Goal: Task Accomplishment & Management: Complete application form

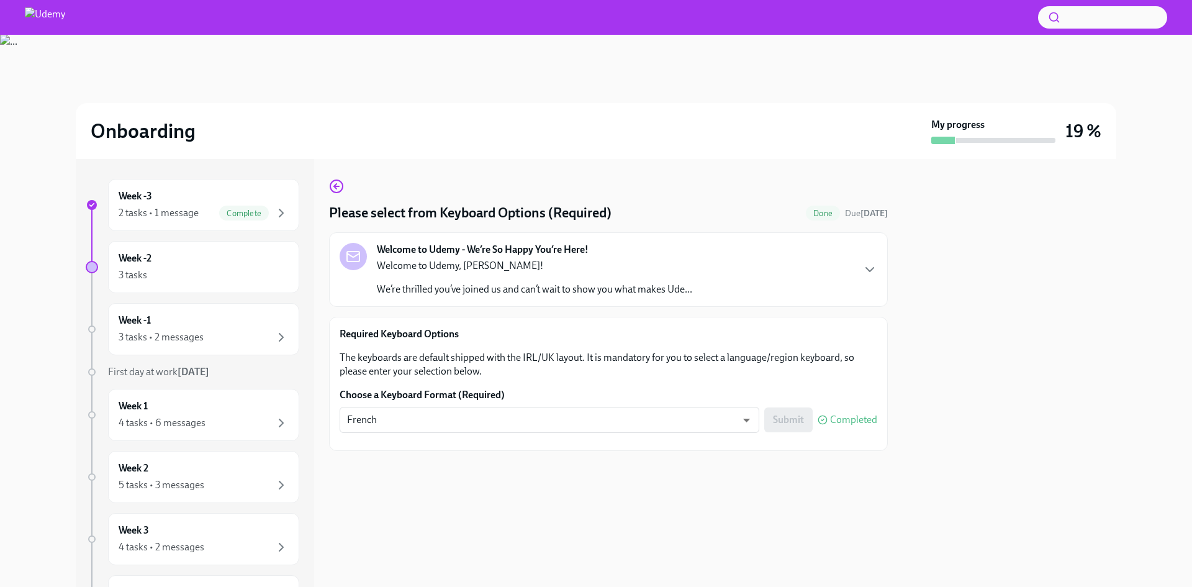
click at [686, 265] on p "Welcome to Udemy, [PERSON_NAME]!" at bounding box center [534, 266] width 315 height 14
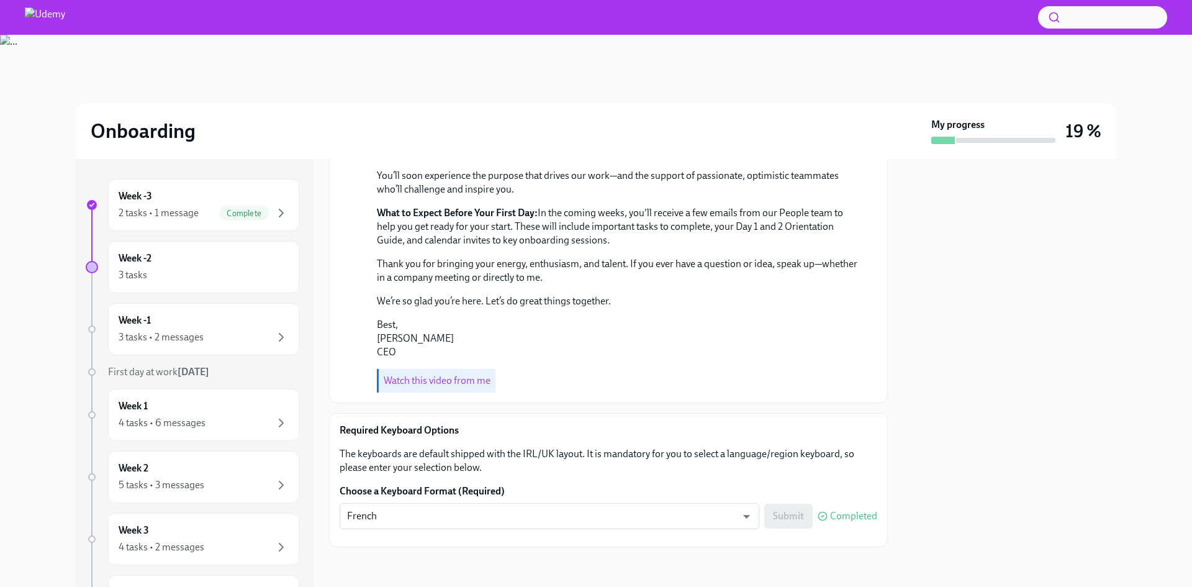
scroll to position [340, 0]
click at [171, 269] on div "3 tasks" at bounding box center [204, 275] width 170 height 15
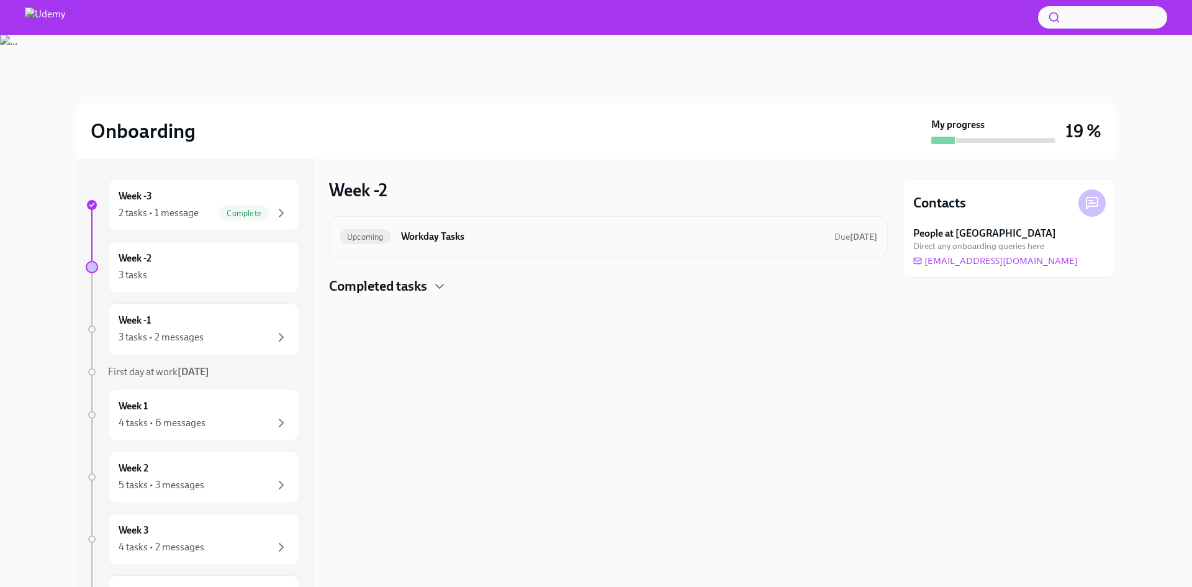
click at [513, 251] on div "Upcoming Workday Tasks Due [DATE]" at bounding box center [608, 236] width 559 height 41
click at [408, 238] on h6 "Workday Tasks" at bounding box center [613, 237] width 424 height 14
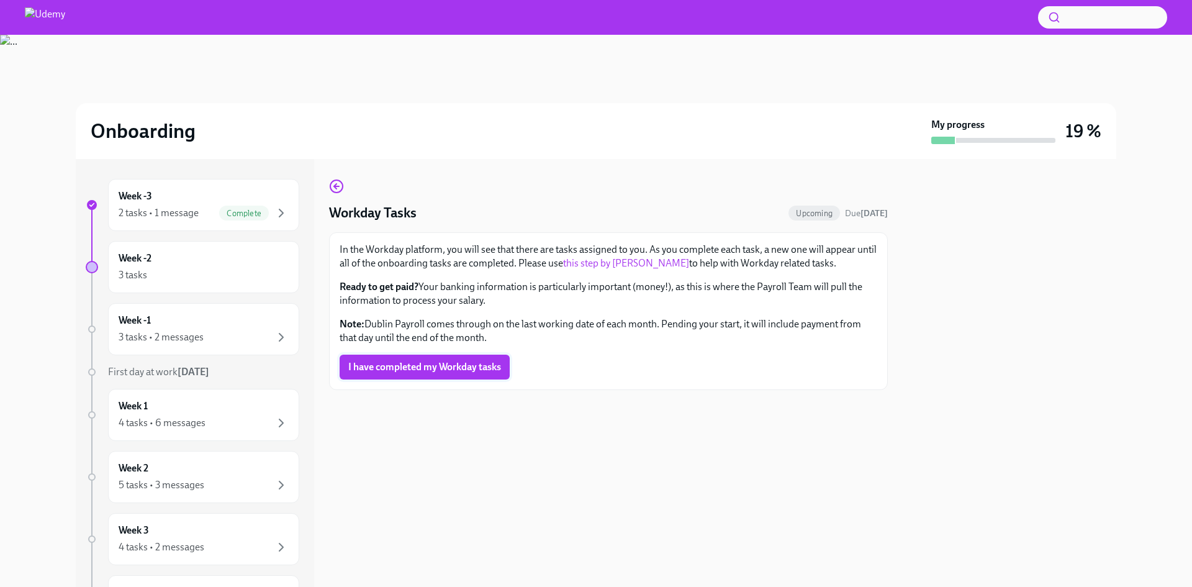
click at [463, 359] on button "I have completed my Workday tasks" at bounding box center [425, 367] width 170 height 25
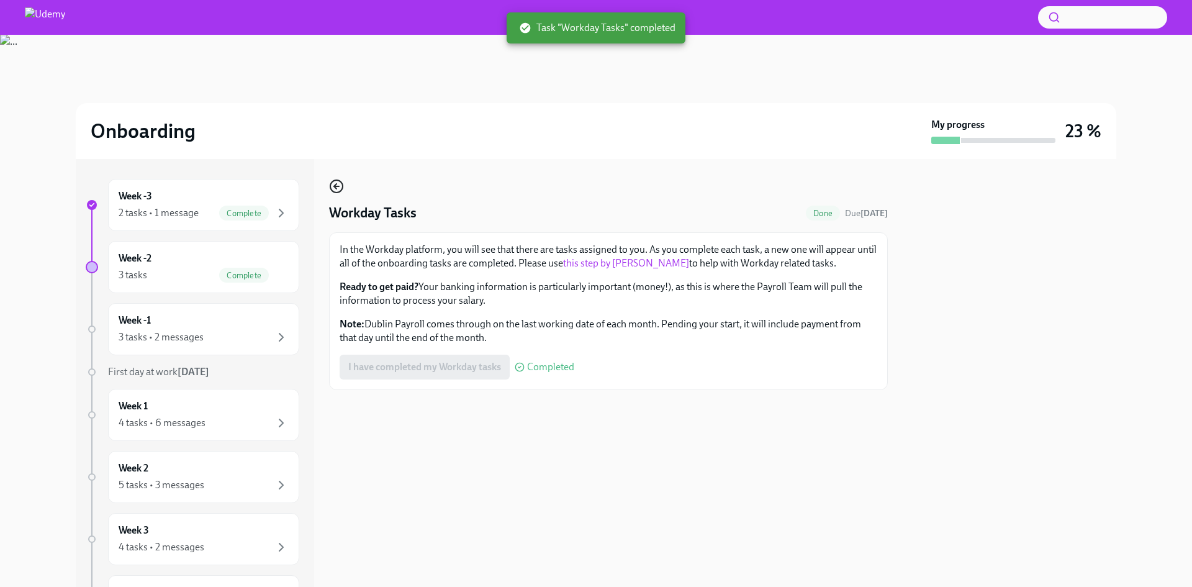
click at [337, 188] on icon "button" at bounding box center [336, 186] width 15 height 15
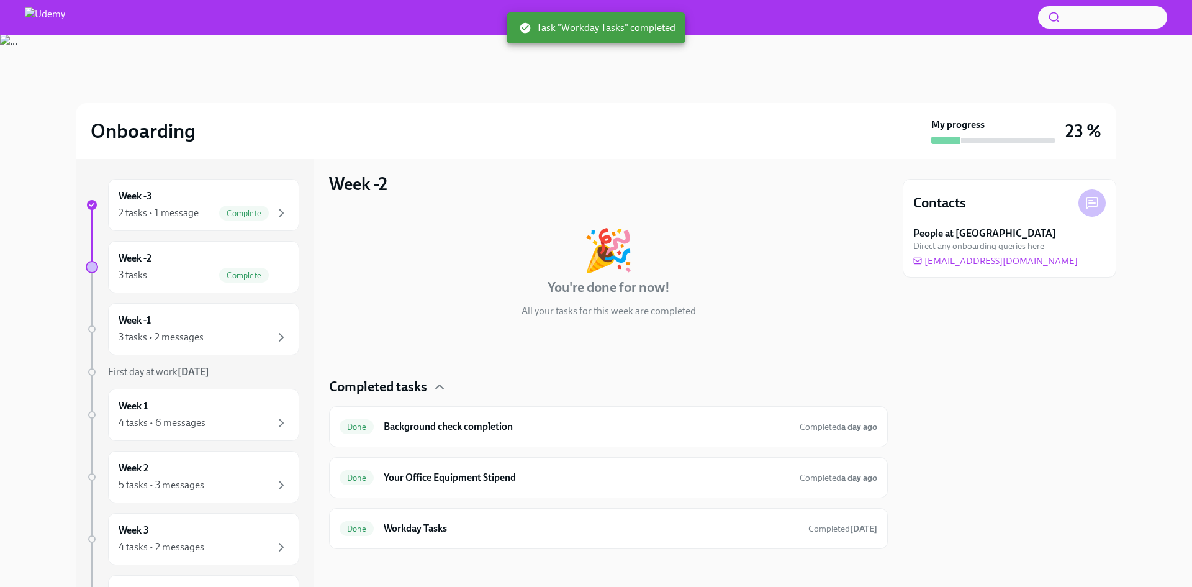
scroll to position [8, 0]
click at [179, 334] on div "3 tasks • 2 messages" at bounding box center [161, 337] width 85 height 14
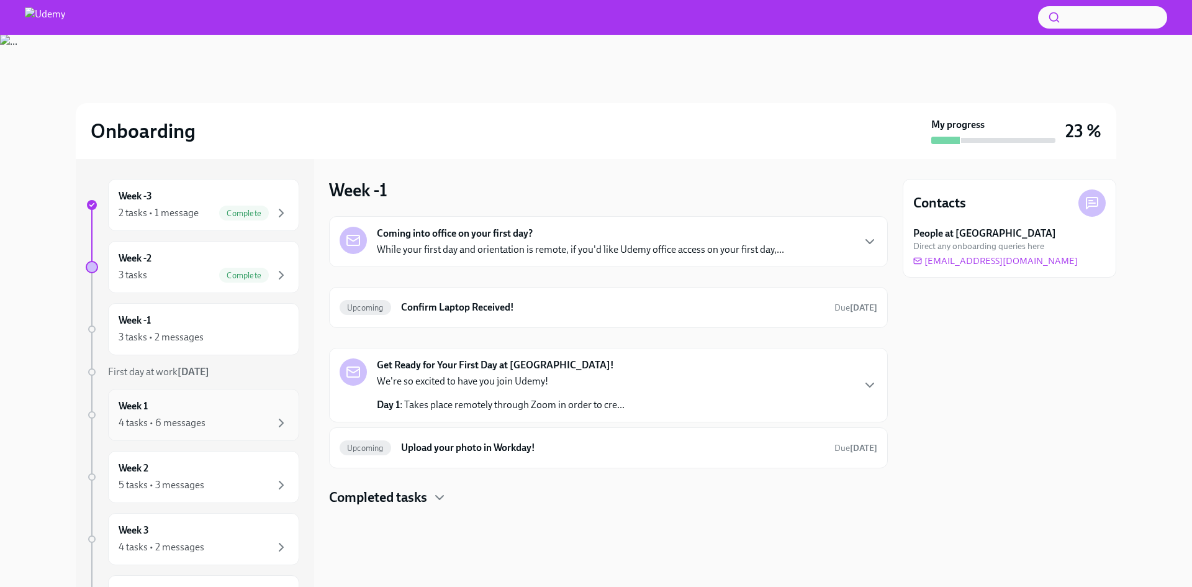
click at [229, 415] on div "4 tasks • 6 messages" at bounding box center [204, 422] width 170 height 15
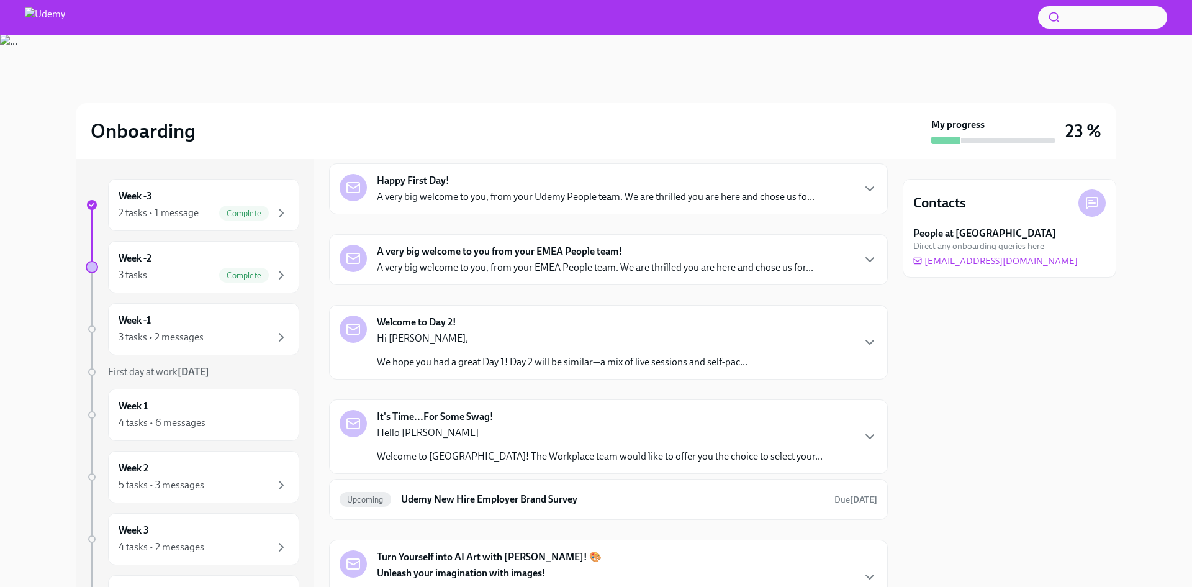
scroll to position [310, 0]
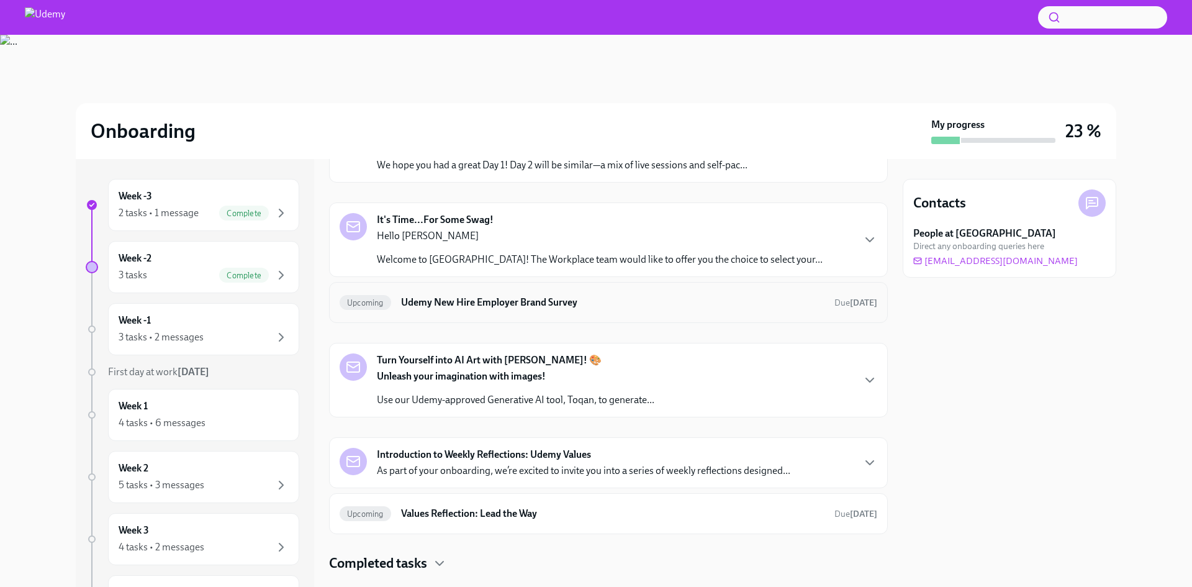
click at [540, 305] on h6 "Udemy New Hire Employer Brand Survey" at bounding box center [613, 303] width 424 height 14
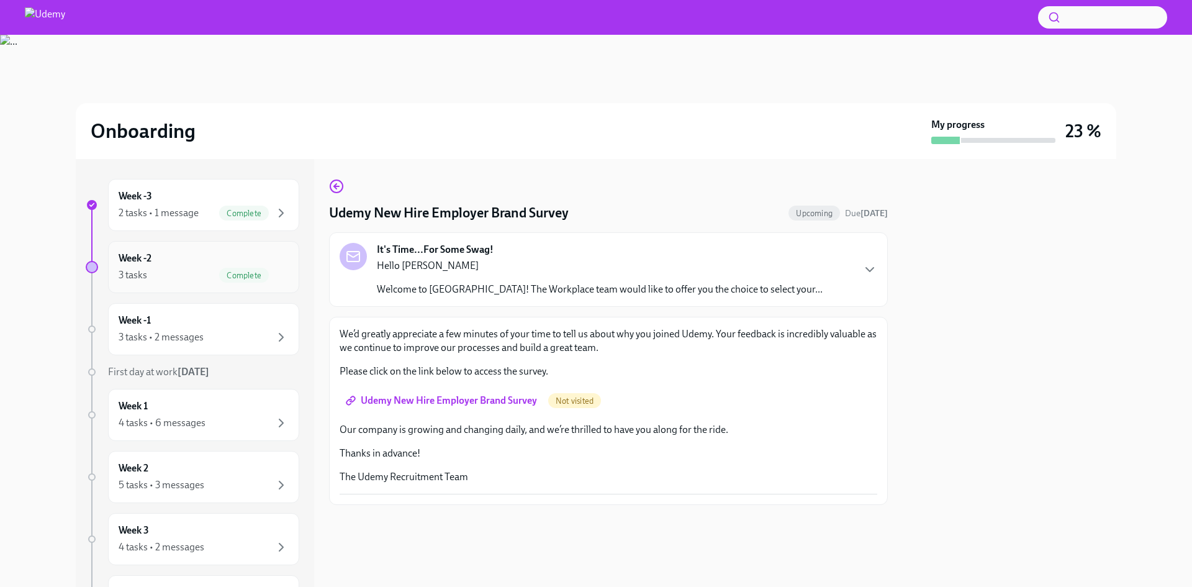
click at [179, 273] on div "3 tasks Complete" at bounding box center [204, 275] width 170 height 15
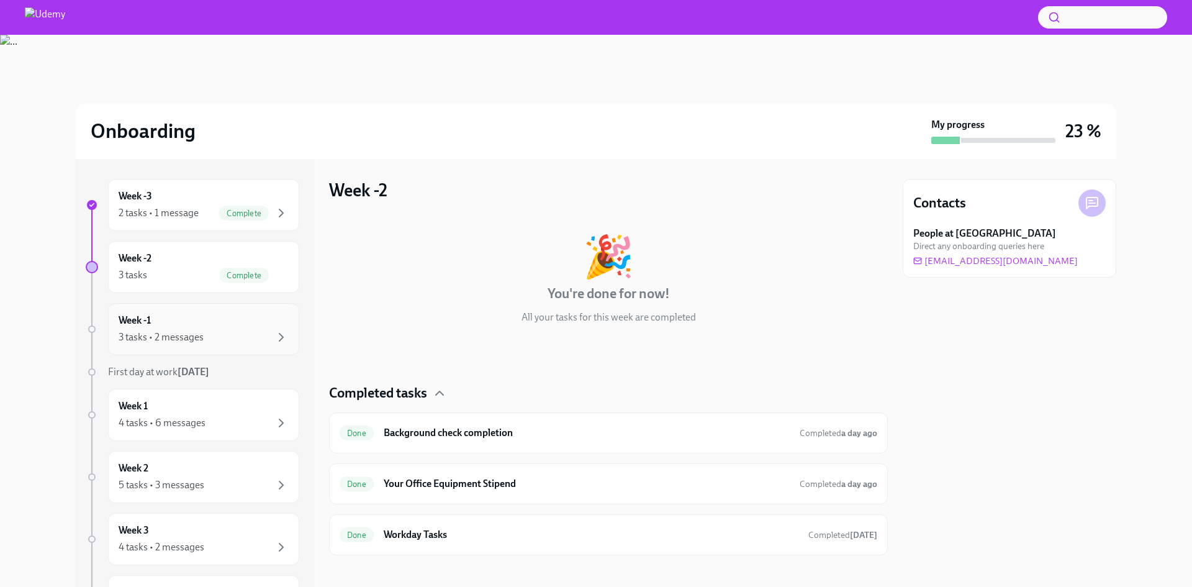
click at [192, 326] on div "Week -1 3 tasks • 2 messages" at bounding box center [204, 329] width 170 height 31
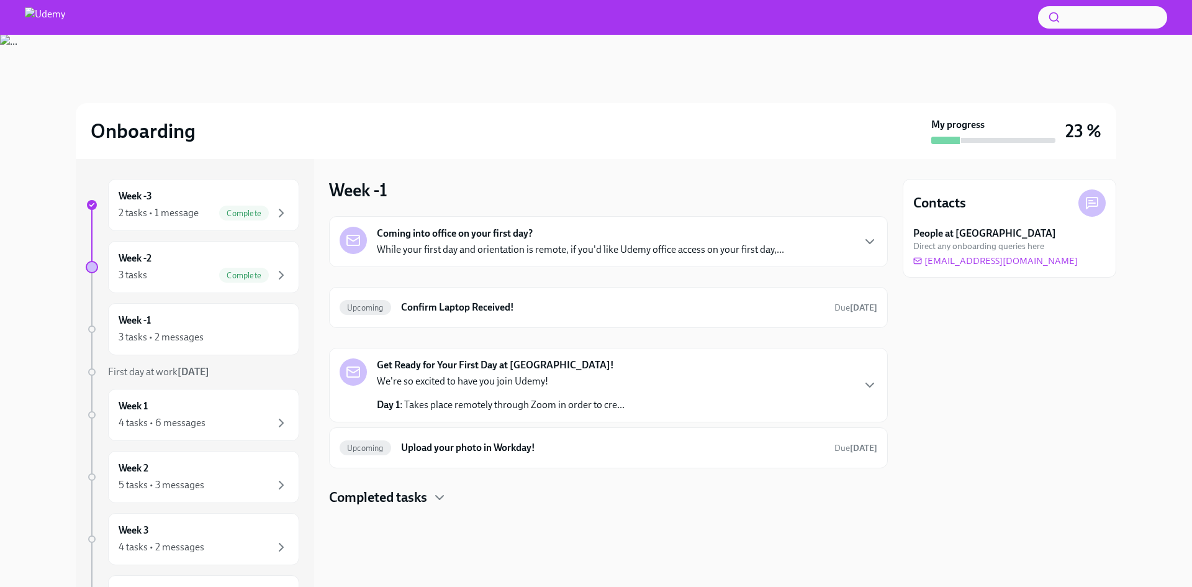
click at [55, 273] on div "Week -3 2 tasks • 1 message Complete Week -2 3 tasks Complete Week -1 3 tasks •…" at bounding box center [596, 373] width 1153 height 428
